Goal: Information Seeking & Learning: Check status

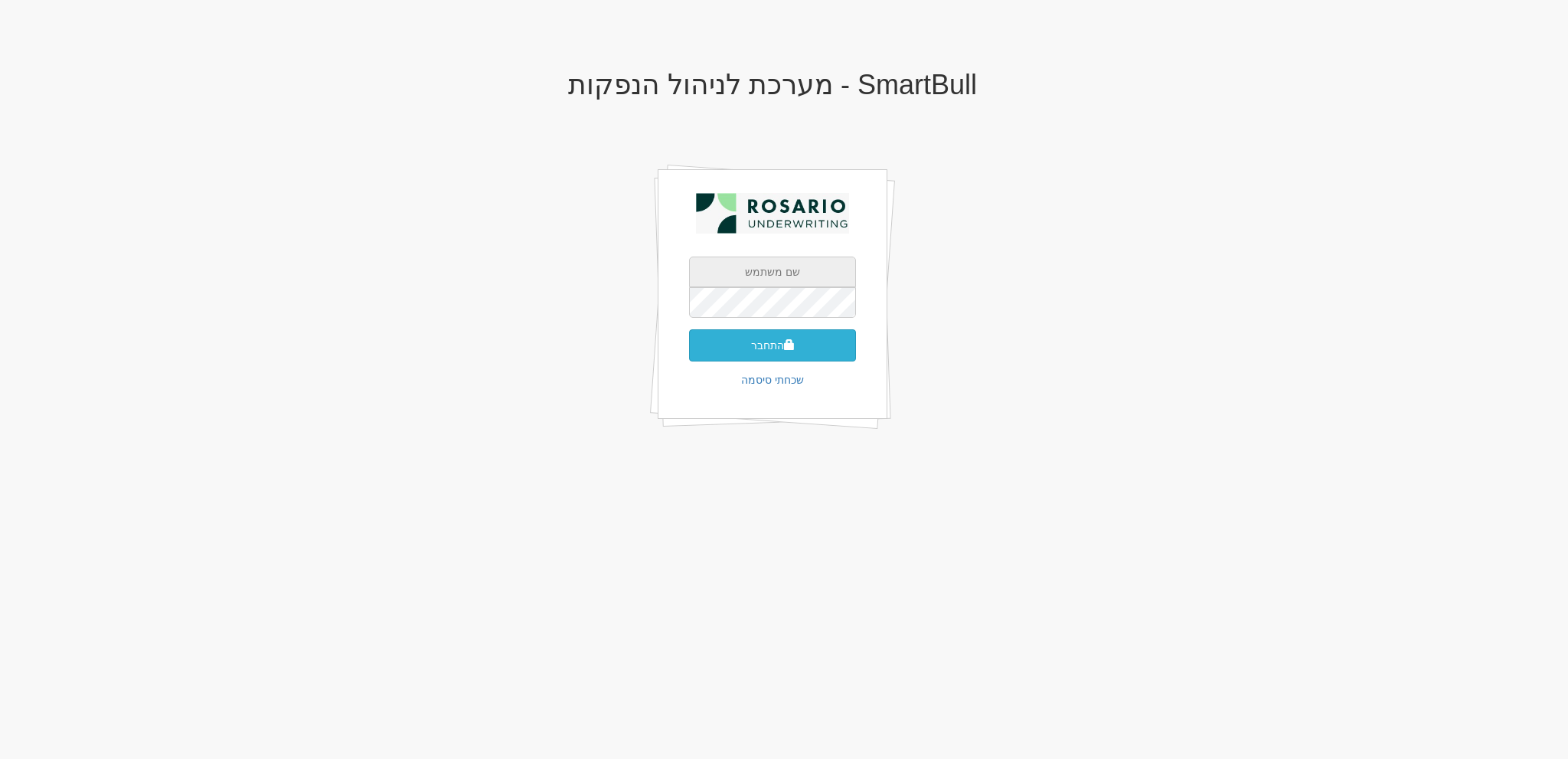
type input "[EMAIL_ADDRESS][DOMAIN_NAME]"
click at [773, 350] on button "התחבר" at bounding box center [772, 345] width 167 height 32
click at [770, 310] on input "text" at bounding box center [772, 325] width 167 height 31
type input "172270"
click at [689, 352] on button "התחבר" at bounding box center [772, 368] width 167 height 32
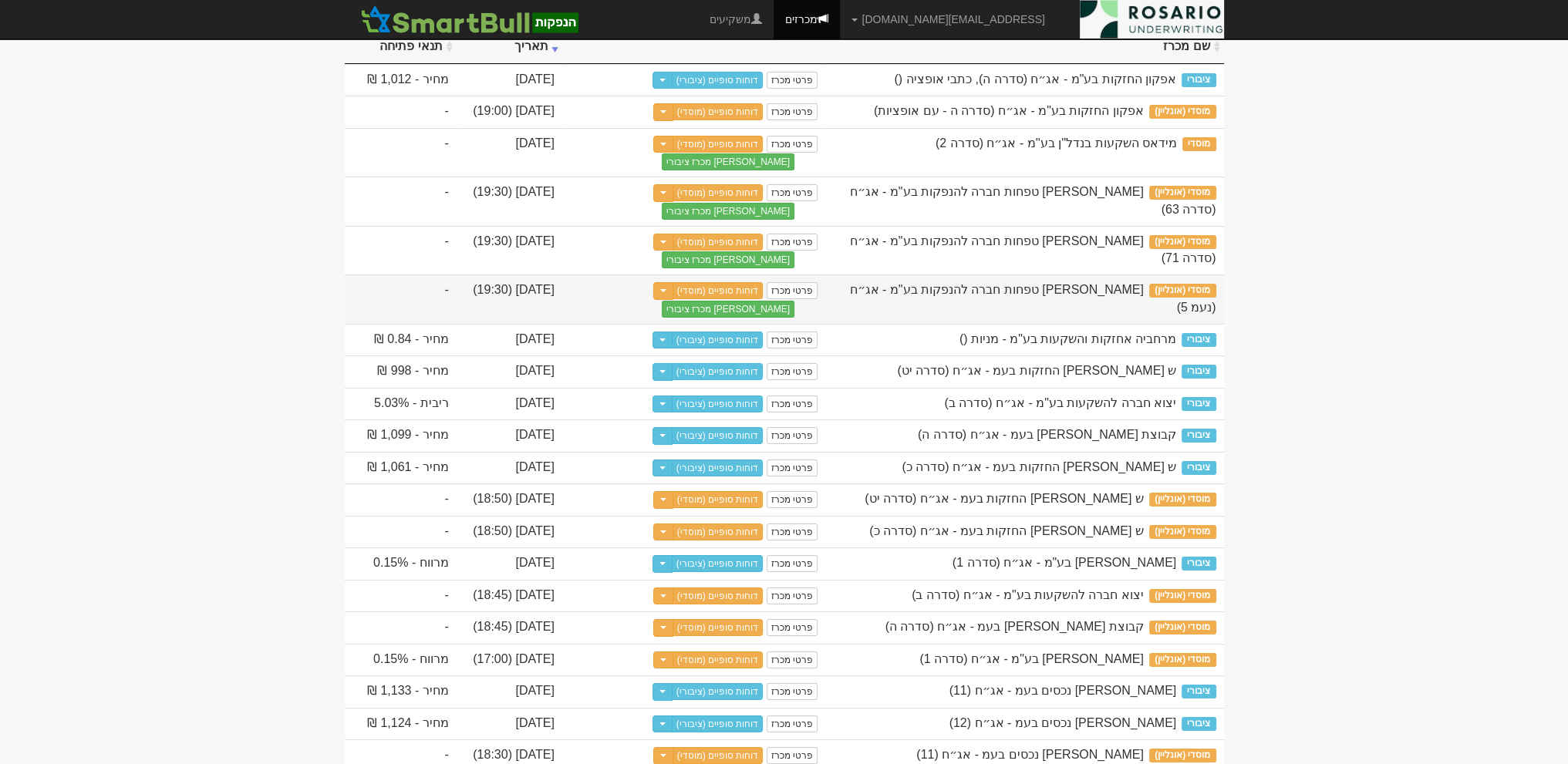
scroll to position [193, 0]
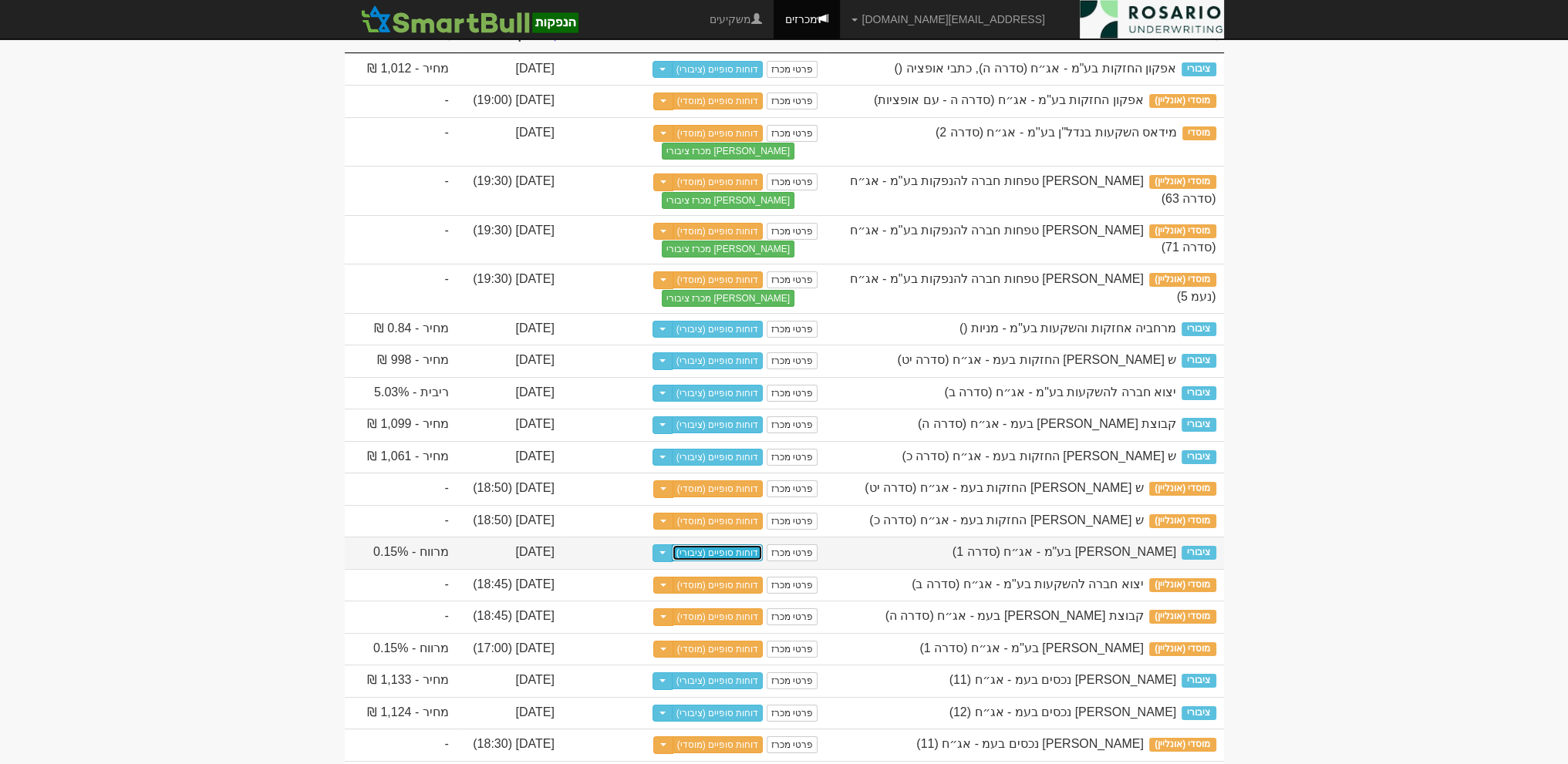
click at [718, 561] on link "דוחות סופיים (ציבורי)" at bounding box center [717, 552] width 92 height 17
click at [761, 658] on link "דוחות סופיים (מוסדי)" at bounding box center [718, 649] width 91 height 17
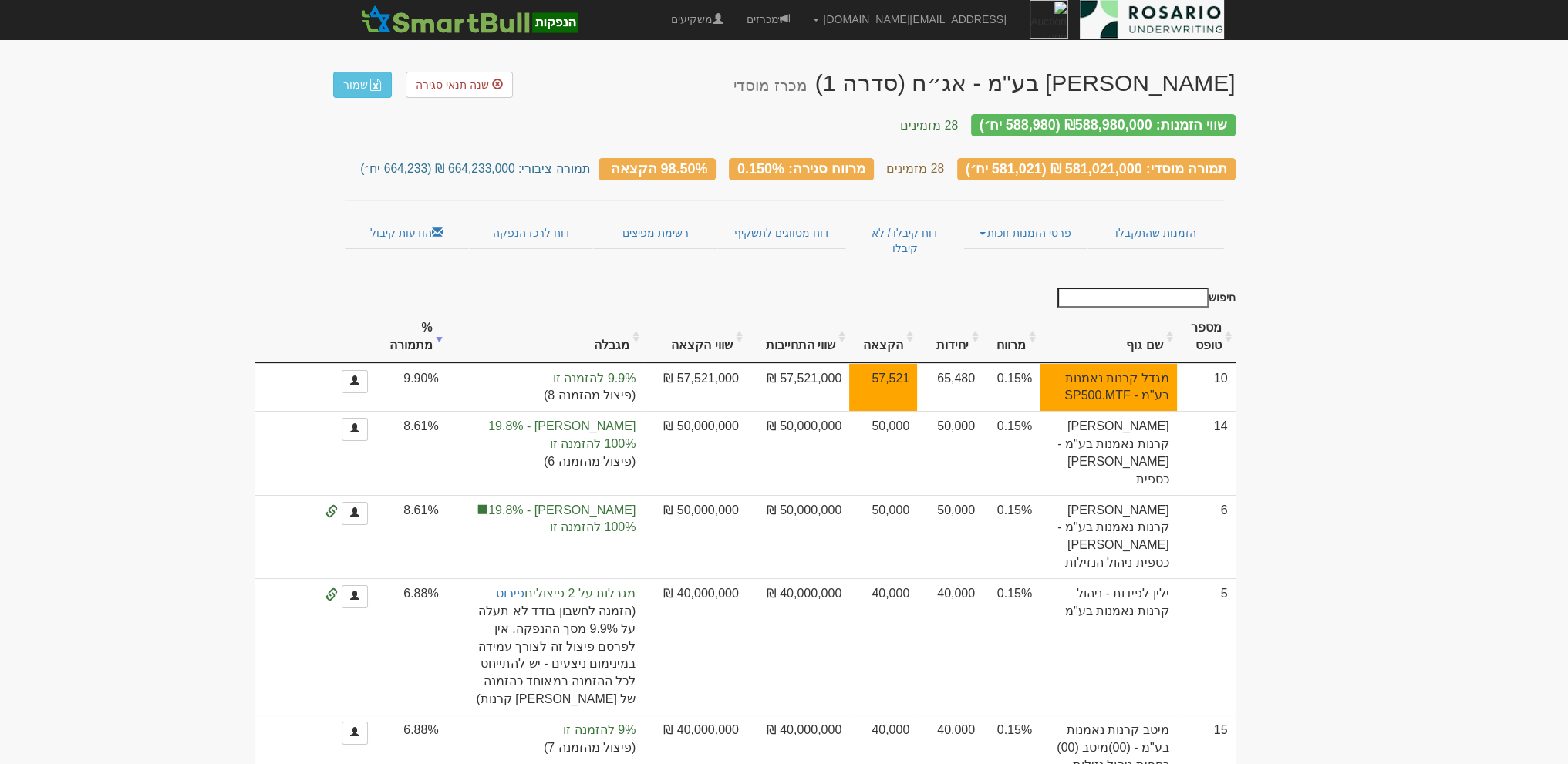
click at [974, 313] on th "יחידות" at bounding box center [949, 337] width 65 height 52
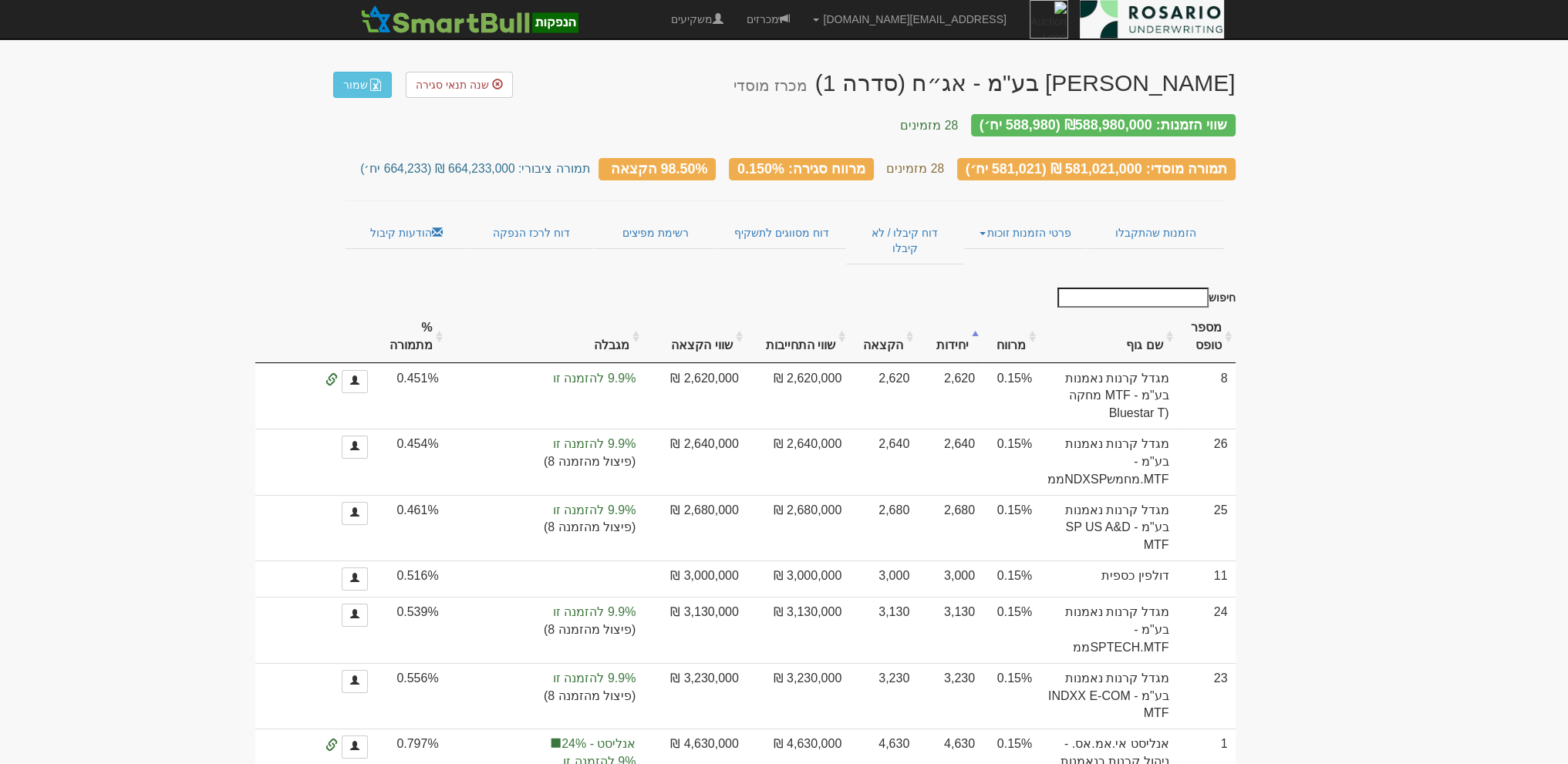
click at [974, 313] on th "יחידות" at bounding box center [949, 337] width 65 height 52
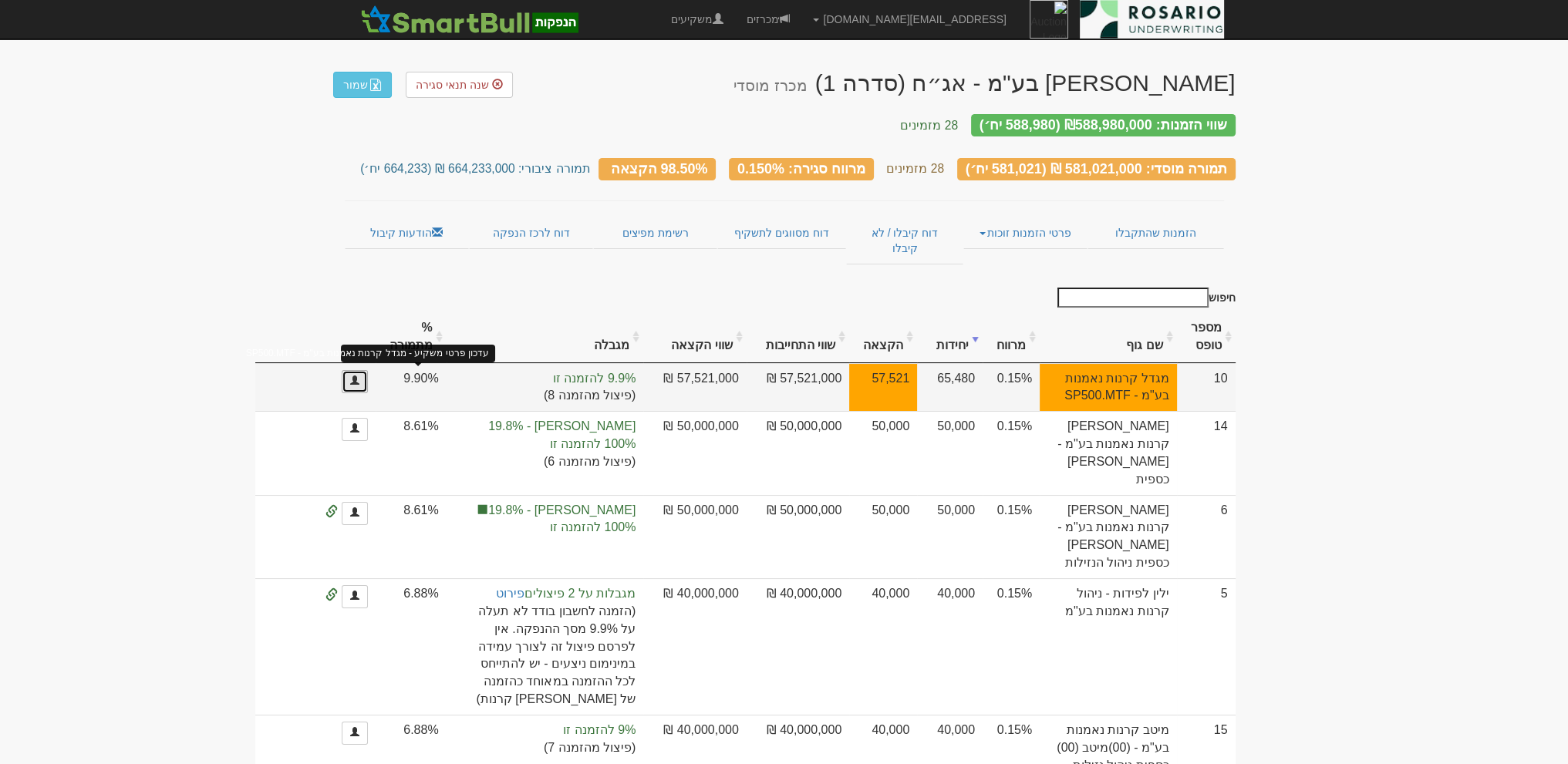
click at [359, 375] on span at bounding box center [355, 380] width 9 height 9
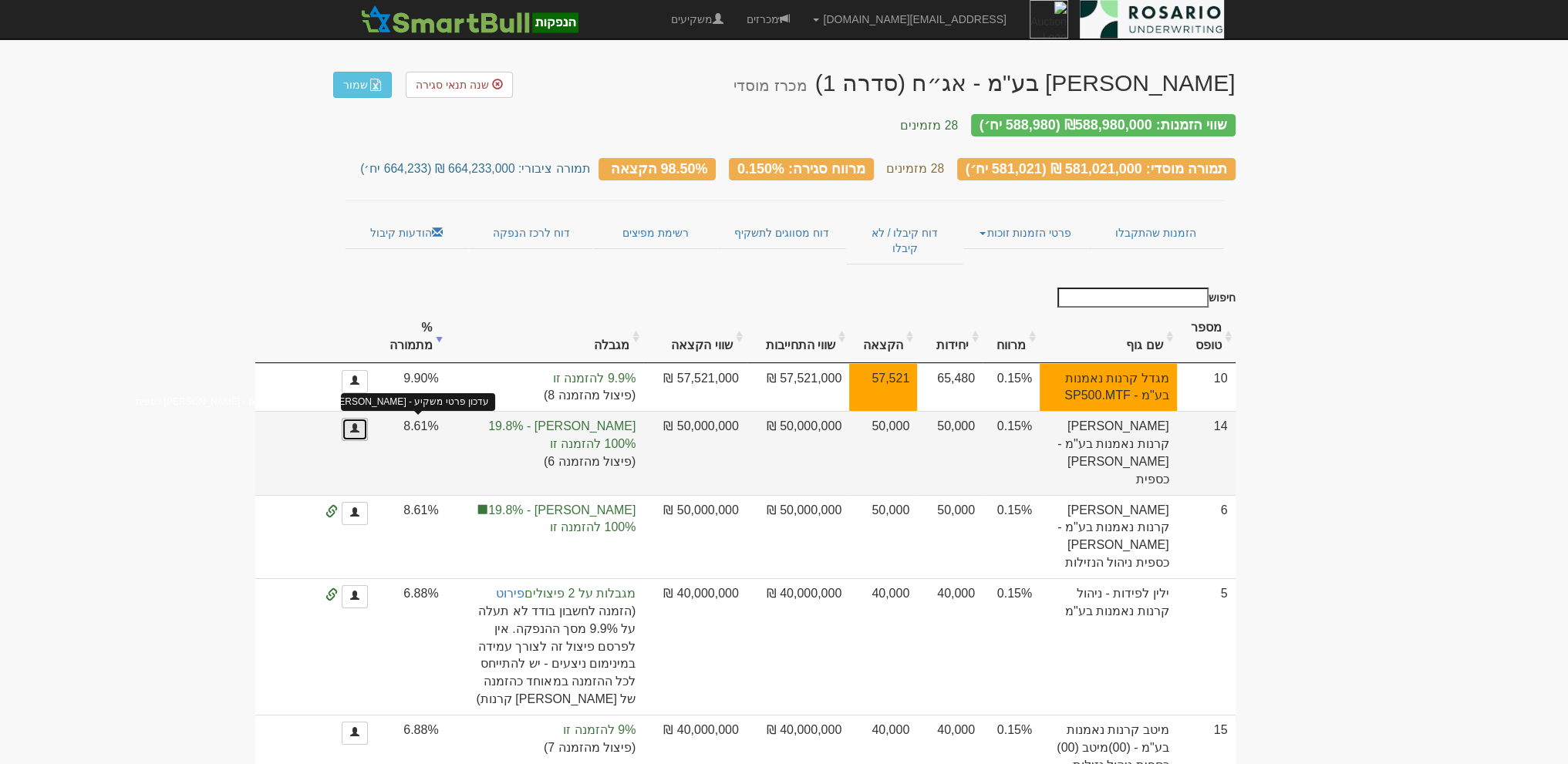
click at [367, 418] on link at bounding box center [354, 430] width 26 height 23
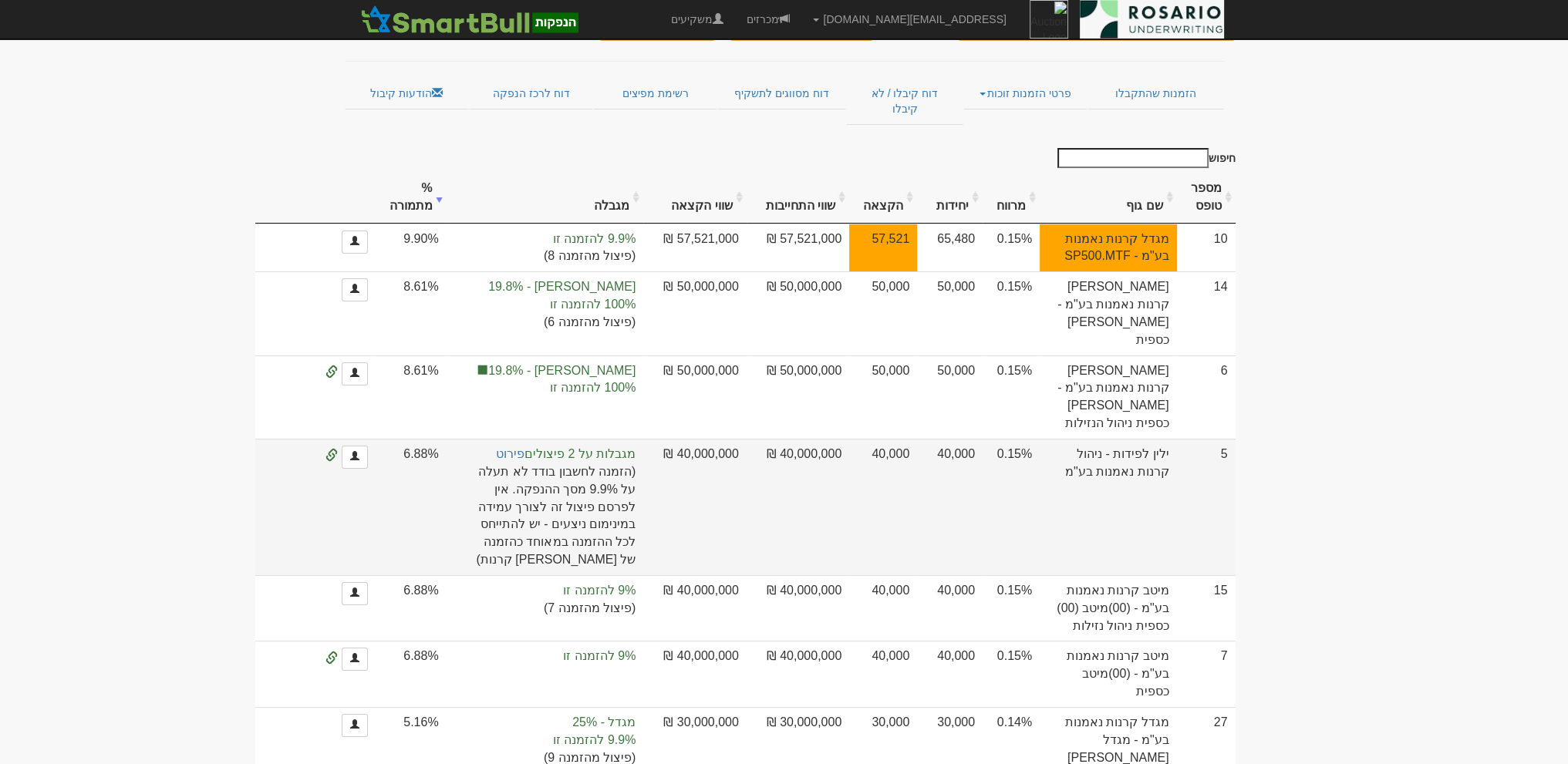
scroll to position [249, 0]
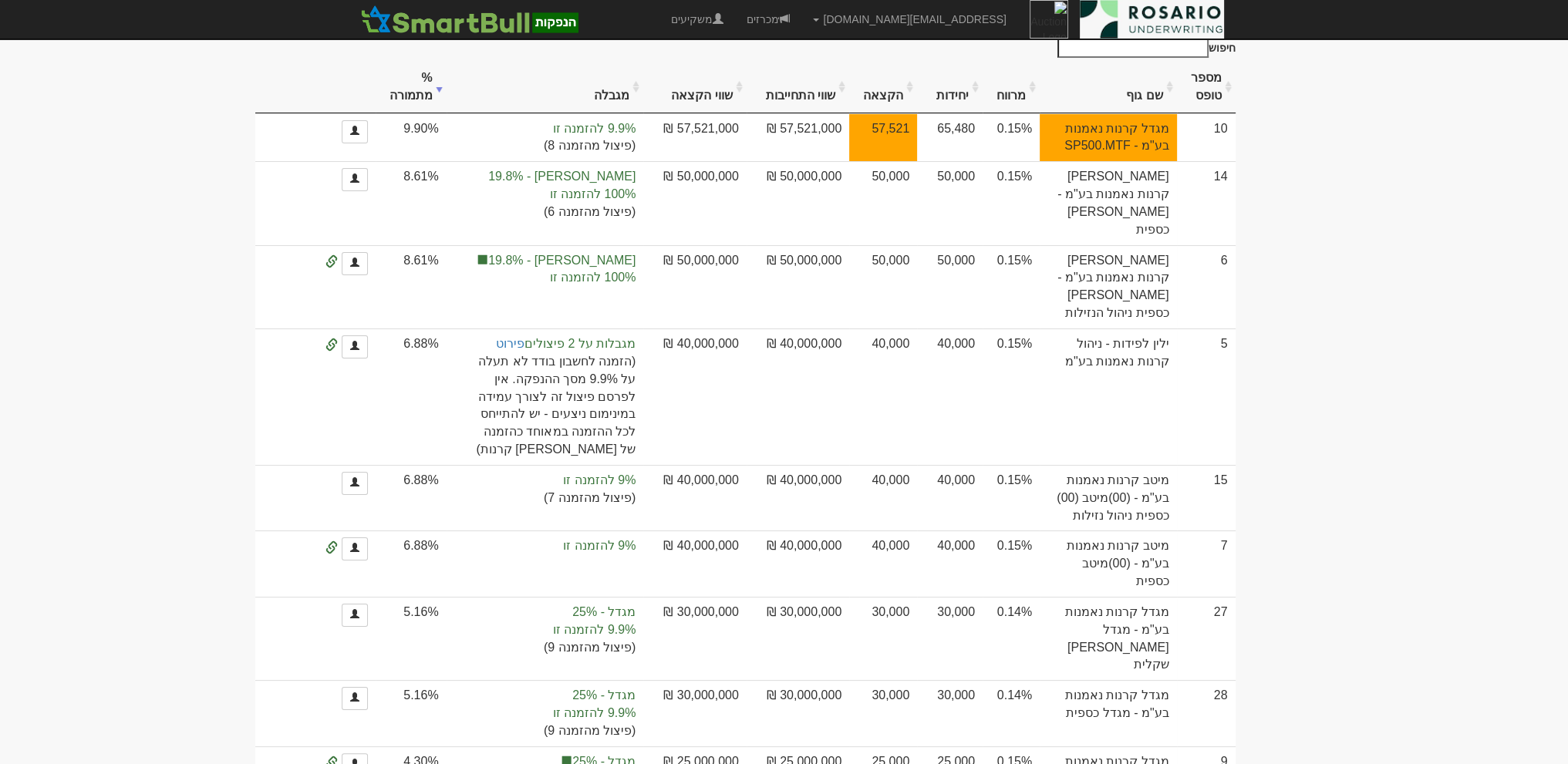
click at [965, 70] on th "יחידות" at bounding box center [949, 88] width 65 height 52
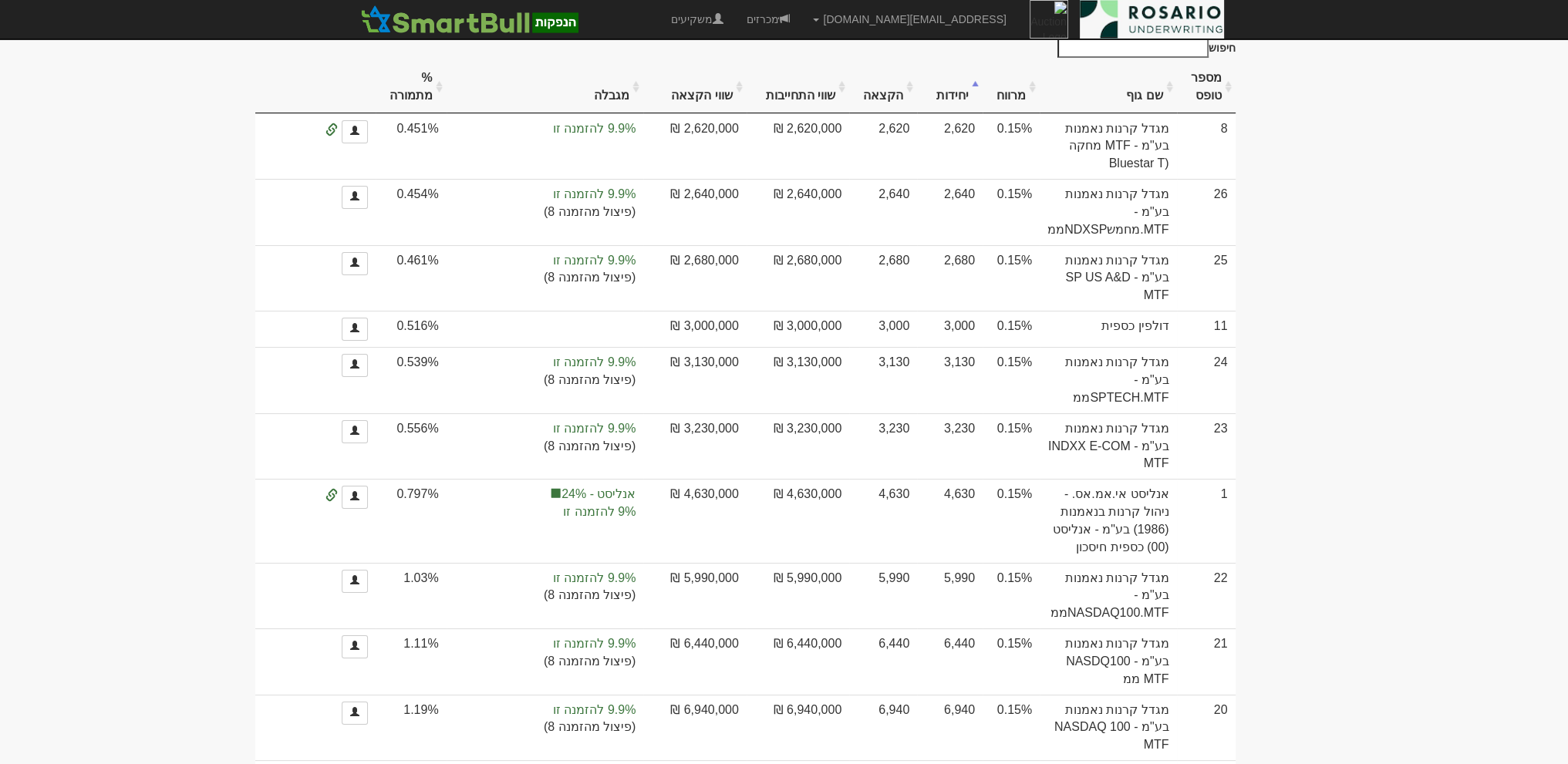
click at [965, 70] on th "יחידות" at bounding box center [949, 88] width 65 height 52
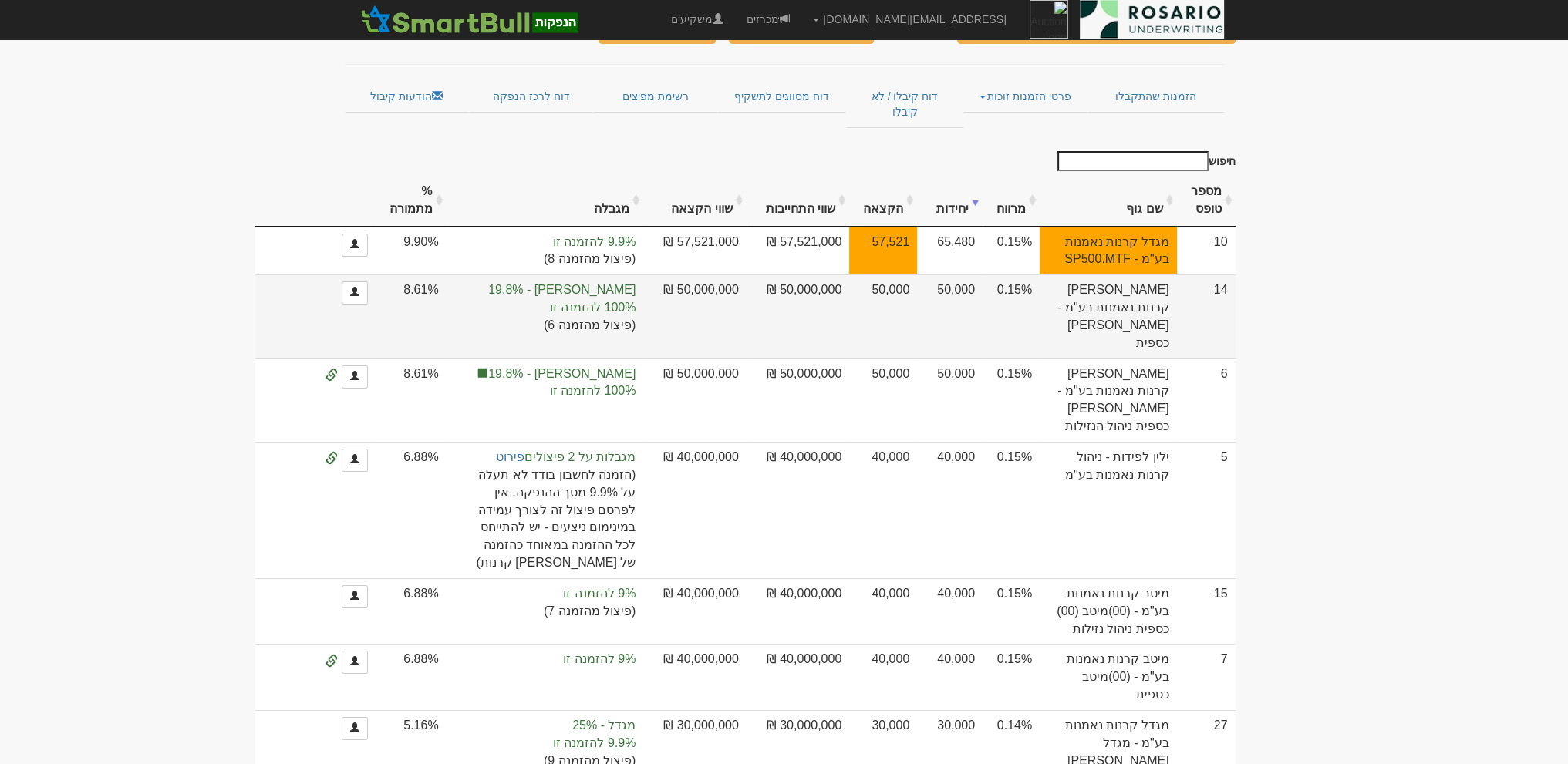
scroll to position [114, 0]
